Goal: Information Seeking & Learning: Learn about a topic

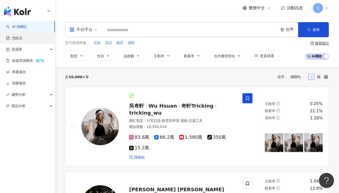
click at [23, 38] on link "找貼文" at bounding box center [14, 38] width 17 height 5
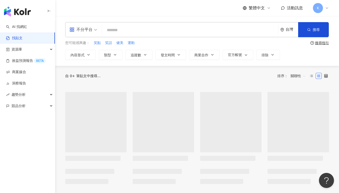
click at [92, 31] on span "不分平台" at bounding box center [83, 30] width 28 height 8
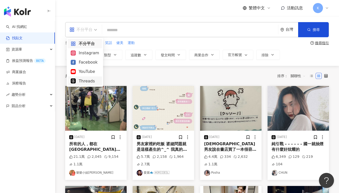
click at [91, 80] on div "Threads" at bounding box center [85, 81] width 28 height 6
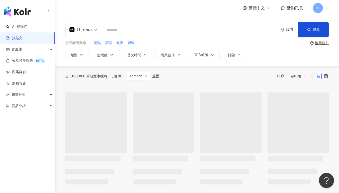
click at [125, 30] on input "search" at bounding box center [190, 30] width 172 height 11
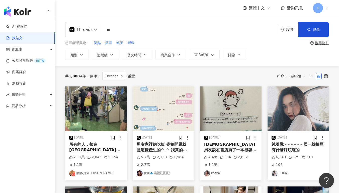
type input "*"
click at [308, 31] on icon "button" at bounding box center [309, 30] width 4 height 4
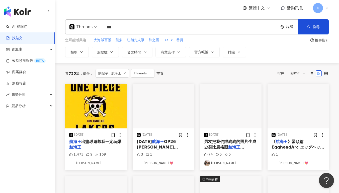
scroll to position [8, 0]
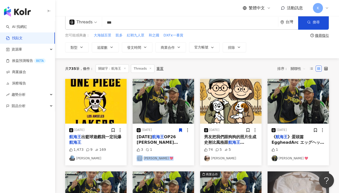
click at [195, 161] on div "2025/1/21 2024 1 21 航海王 OP26 北谷洋〈Assu!〉あーーっす！ あーーっす Assu 航海王 動畫 第1091集 【 充滿未來 科…" at bounding box center [163, 122] width 67 height 86
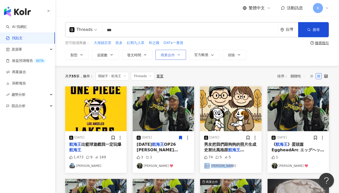
scroll to position [0, 0]
click at [96, 32] on span "Threads" at bounding box center [83, 30] width 28 height 8
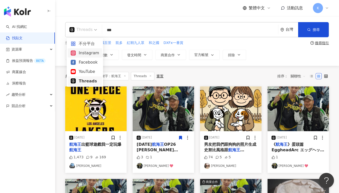
click at [92, 54] on div "Instagram" at bounding box center [85, 53] width 28 height 6
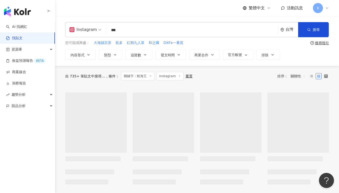
drag, startPoint x: 130, startPoint y: 29, endPoint x: 99, endPoint y: 27, distance: 31.4
click at [101, 27] on div "Instagram 航海王 *** 台灣 搜尋" at bounding box center [197, 29] width 264 height 15
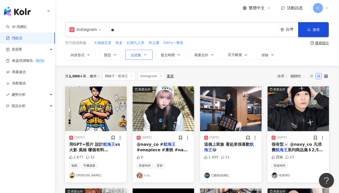
type input "**"
click at [145, 59] on button "追蹤數" at bounding box center [138, 55] width 27 height 10
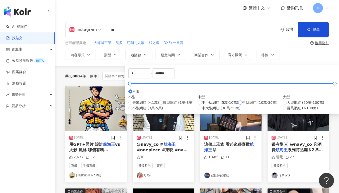
click at [242, 105] on span "中型網紅 (10萬-30萬)" at bounding box center [259, 103] width 35 height 6
type input "******"
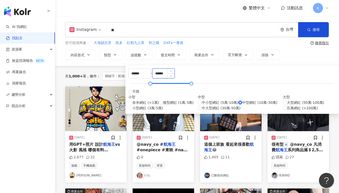
click at [174, 77] on input "******" at bounding box center [163, 73] width 22 height 10
drag, startPoint x: 205, startPoint y: 78, endPoint x: 237, endPoint y: 80, distance: 32.4
click at [174, 78] on input "******" at bounding box center [163, 73] width 22 height 10
type input "******"
click at [281, 51] on div "內容形式 類型 追蹤數 發文時間 商業合作 官方帳號 排除 ****** - ****** 不限 小型 奈米網紅 (<1萬) 微型網紅 (1萬-3萬) 小型網…" at bounding box center [197, 55] width 264 height 10
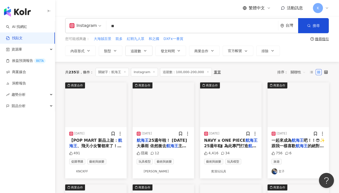
scroll to position [9, 0]
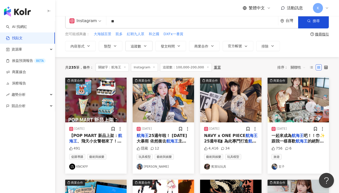
drag, startPoint x: 158, startPoint y: 26, endPoint x: 169, endPoint y: 24, distance: 10.8
click at [158, 26] on input "**" at bounding box center [192, 21] width 168 height 11
click at [301, 24] on button "搜尋" at bounding box center [313, 20] width 31 height 15
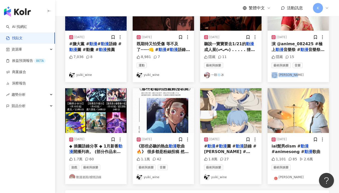
scroll to position [266, 0]
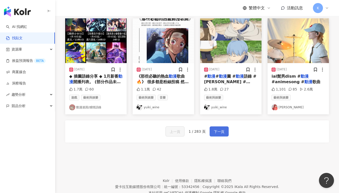
click at [220, 134] on span "下一頁" at bounding box center [219, 131] width 11 height 6
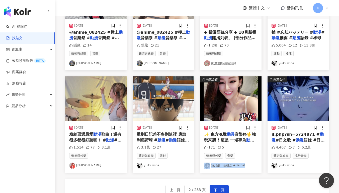
scroll to position [224, 0]
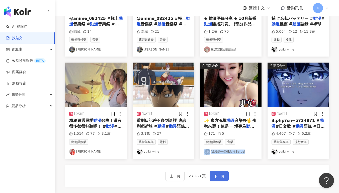
click at [219, 177] on span "下一頁" at bounding box center [219, 176] width 11 height 6
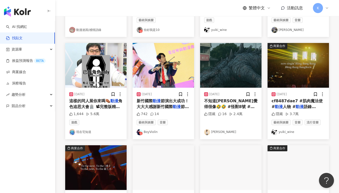
scroll to position [243, 0]
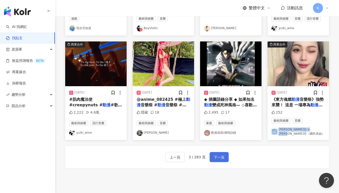
click at [218, 158] on span "下一頁" at bounding box center [219, 157] width 11 height 6
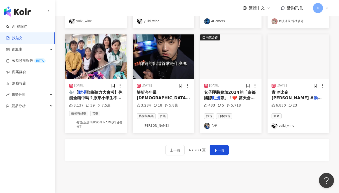
scroll to position [245, 0]
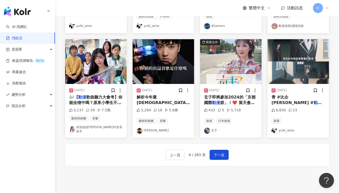
click at [251, 144] on div "2024/11/2 動漫 展coser初體驗 我只有在場外快閃一小時啦😆 #角色扮演 #開拓 動漫 祭 #fancyfrontier #PF #格鬥天王 #春…" at bounding box center [197, 0] width 264 height 330
click at [221, 155] on span "下一頁" at bounding box center [219, 155] width 11 height 6
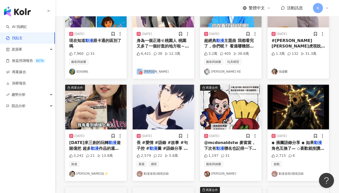
scroll to position [125, 0]
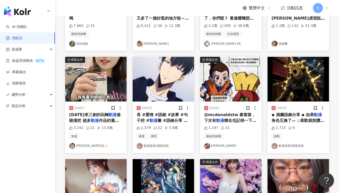
click at [269, 121] on div "2025/1/24 ◆ 插圖語錄分享 ◆ 如果 動漫 角色互換了— ◇喜歡就按讚 ◇認同就分享 ◇想看更多歡迎追蹤~ summer_.says 每天帶給你不同…" at bounding box center [297, 126] width 61 height 51
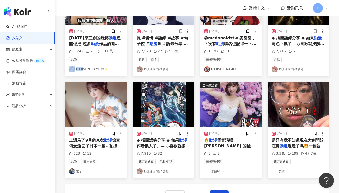
scroll to position [227, 0]
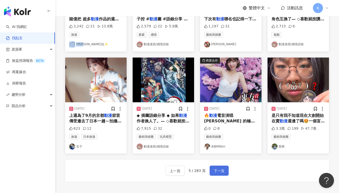
click at [221, 173] on span "下一頁" at bounding box center [219, 170] width 11 height 6
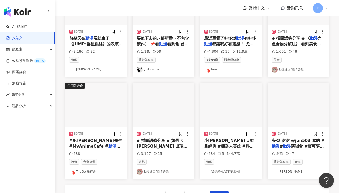
scroll to position [251, 0]
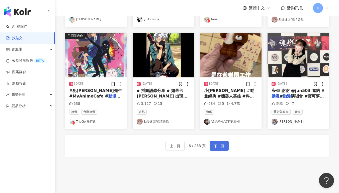
click at [219, 149] on span "下一頁" at bounding box center [219, 146] width 11 height 6
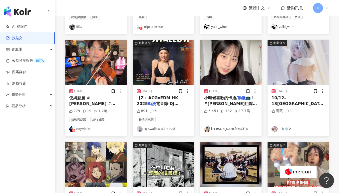
scroll to position [246, 0]
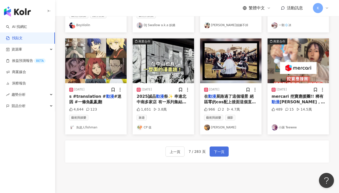
click at [217, 154] on span "下一頁" at bounding box center [219, 151] width 11 height 6
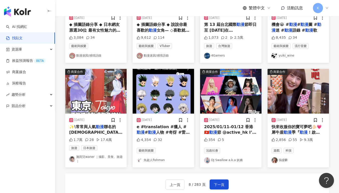
scroll to position [247, 0]
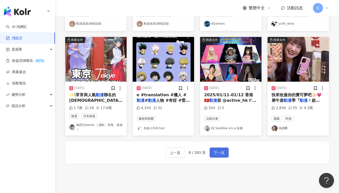
click at [220, 155] on span "下一頁" at bounding box center [219, 152] width 11 height 6
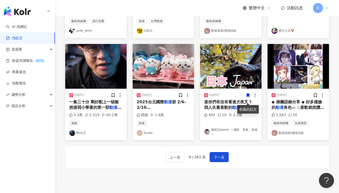
scroll to position [256, 0]
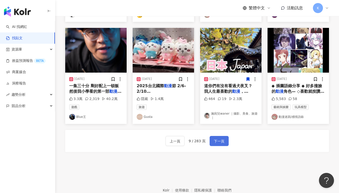
click at [223, 142] on button "下一頁" at bounding box center [219, 141] width 19 height 10
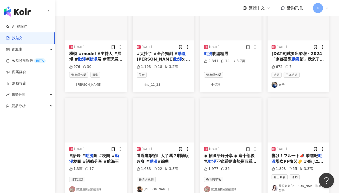
scroll to position [175, 0]
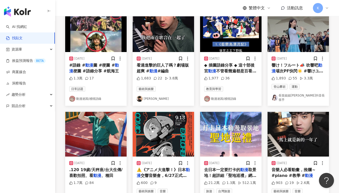
click at [334, 70] on div "正在搜尋 ： 關鍵字：動漫 Instagram 追蹤數：100,000-200,000 重置 排序： 關聯性 2023/11/11 模特 #model #主持…" at bounding box center [197, 68] width 284 height 359
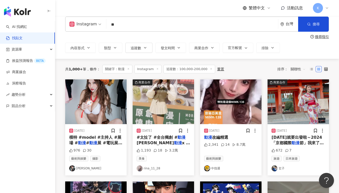
scroll to position [0, 0]
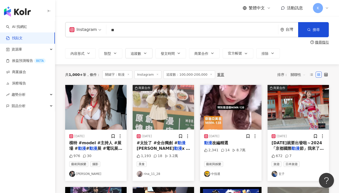
click at [166, 31] on input "**" at bounding box center [192, 30] width 168 height 11
type input "***"
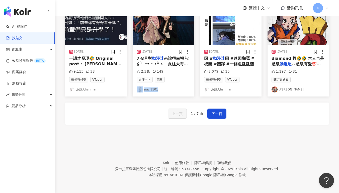
scroll to position [246, 0]
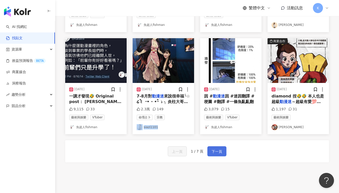
click at [219, 154] on span "下一頁" at bounding box center [217, 151] width 11 height 6
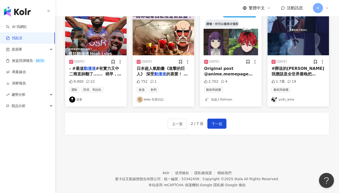
scroll to position [288, 0]
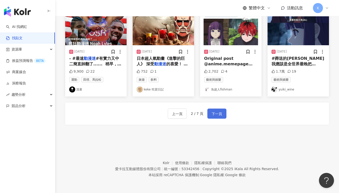
click at [219, 116] on span "下一頁" at bounding box center [217, 114] width 11 height 6
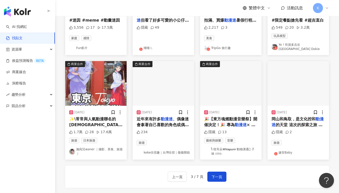
scroll to position [291, 0]
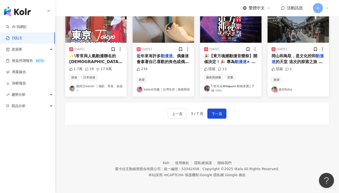
click at [219, 107] on div "上一頁 3 / 7 頁 下一頁" at bounding box center [197, 113] width 264 height 22
click at [219, 119] on div "上一頁 3 / 7 頁 下一頁" at bounding box center [197, 113] width 264 height 22
click at [219, 112] on span "下一頁" at bounding box center [217, 114] width 11 height 6
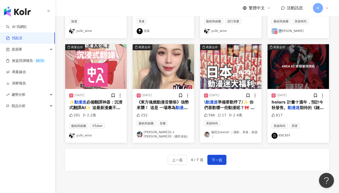
scroll to position [240, 0]
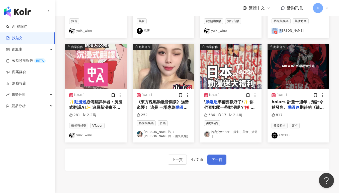
click at [215, 162] on span "下一頁" at bounding box center [217, 159] width 11 height 6
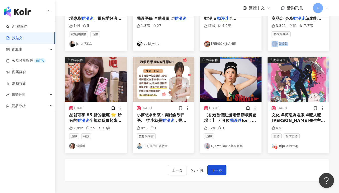
scroll to position [228, 0]
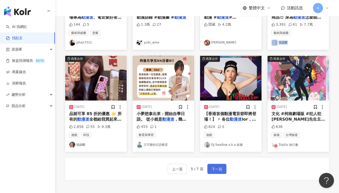
click at [222, 172] on button "下一頁" at bounding box center [216, 168] width 19 height 10
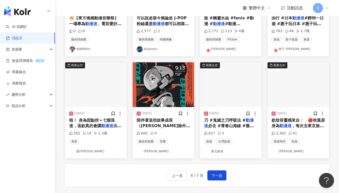
scroll to position [252, 0]
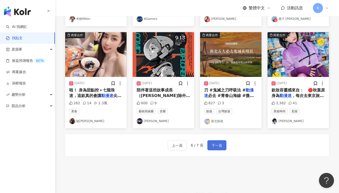
click at [217, 148] on span "下一頁" at bounding box center [217, 145] width 11 height 6
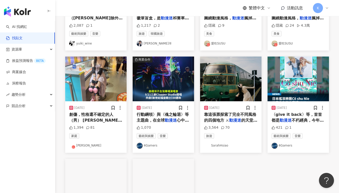
scroll to position [0, 0]
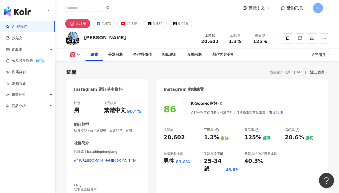
scroll to position [90, 0]
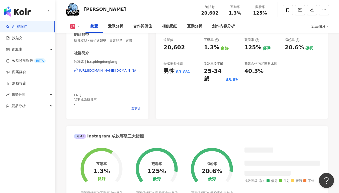
click at [105, 72] on div "https://www.instagram.com/b.c.pbingdonglang/" at bounding box center [110, 70] width 62 height 5
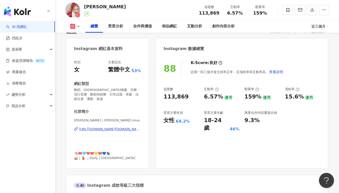
click at [111, 127] on div "[URL][DOMAIN_NAME][DOMAIN_NAME]" at bounding box center [110, 129] width 62 height 5
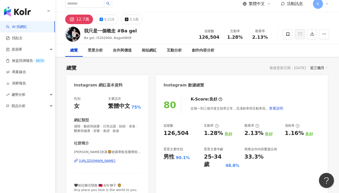
scroll to position [8, 0]
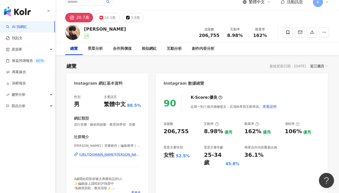
scroll to position [8, 0]
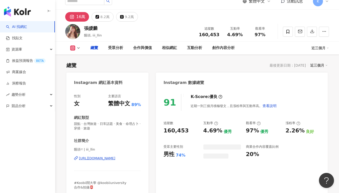
scroll to position [23, 0]
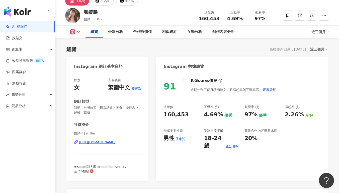
click at [115, 144] on div "https://www.instagram.com/iii_llin/" at bounding box center [97, 142] width 36 height 5
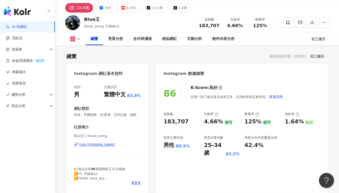
scroll to position [80, 0]
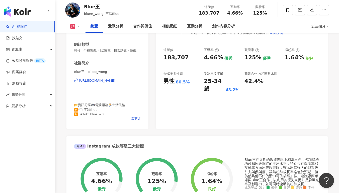
click at [115, 81] on div "https://www.instagram.com/bluee_wong/" at bounding box center [97, 80] width 36 height 5
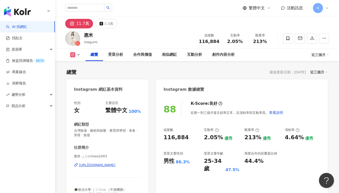
click at [189, 137] on div "116,884" at bounding box center [180, 137] width 35 height 8
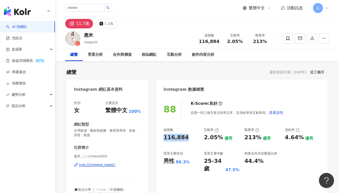
scroll to position [31, 0]
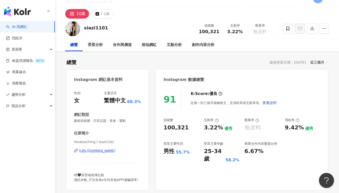
click at [115, 149] on div "https://www.instagram.com/siazi1101/" at bounding box center [97, 150] width 36 height 5
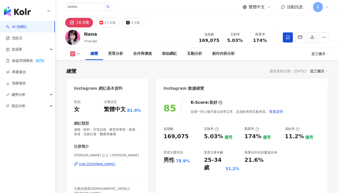
scroll to position [45, 0]
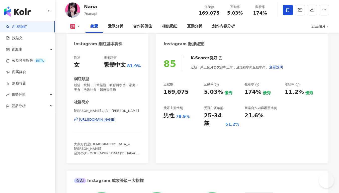
click at [111, 118] on div "[URL][DOMAIN_NAME]" at bounding box center [97, 119] width 36 height 5
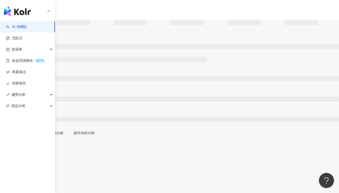
scroll to position [41, 0]
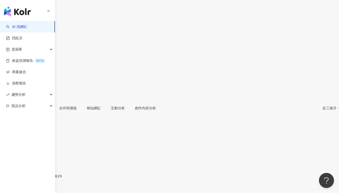
click at [44, 178] on div "https://www.instagram.com/yo_jie_629/" at bounding box center [24, 180] width 39 height 4
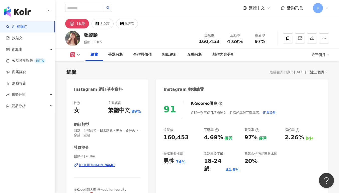
click at [115, 164] on div "https://www.instagram.com/iii_llin/" at bounding box center [97, 164] width 36 height 5
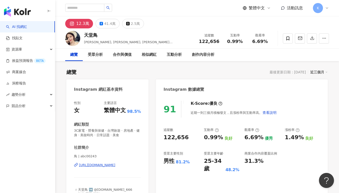
click at [114, 165] on div "[URL][DOMAIN_NAME]" at bounding box center [97, 164] width 36 height 5
